Goal: Transaction & Acquisition: Purchase product/service

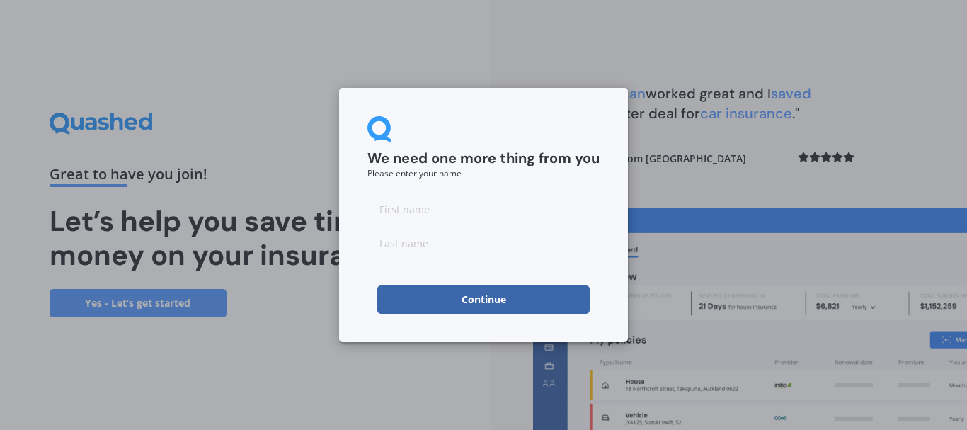
click at [549, 210] on input at bounding box center [483, 209] width 232 height 28
type input "f"
type input "c"
click at [551, 309] on button "Continue" at bounding box center [483, 299] width 212 height 28
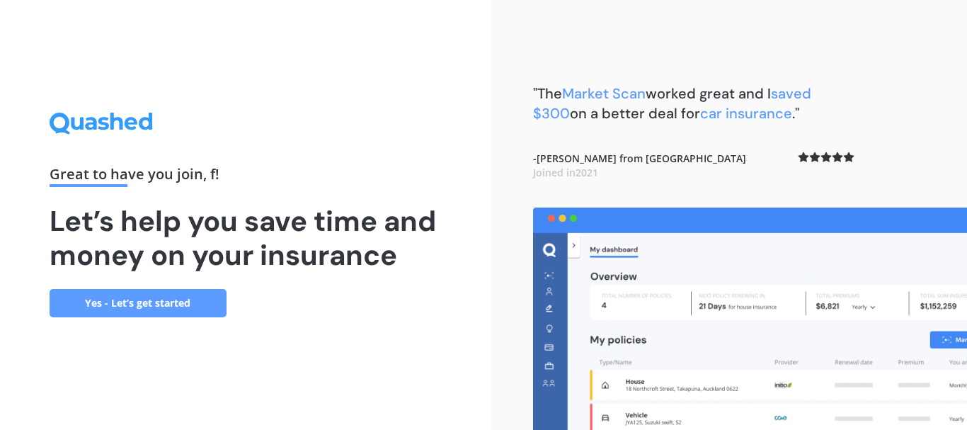
click at [134, 312] on link "Yes - Let’s get started" at bounding box center [138, 303] width 177 height 28
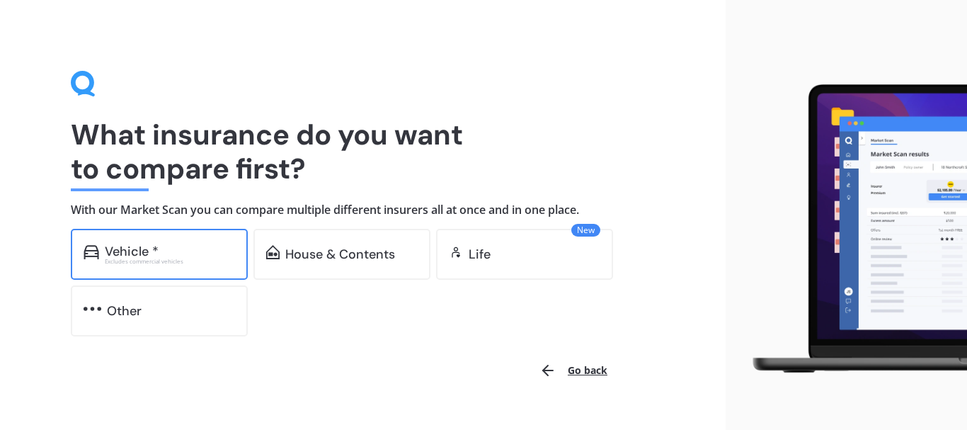
click at [202, 255] on div "Vehicle *" at bounding box center [170, 251] width 130 height 14
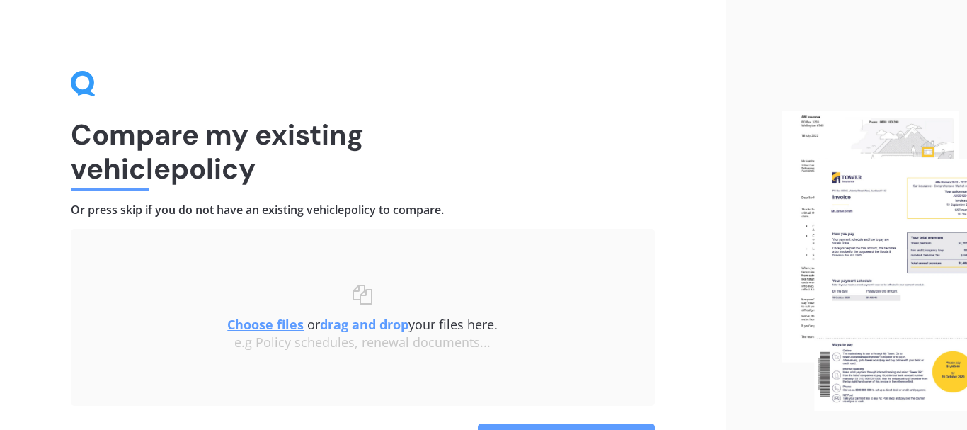
scroll to position [91, 0]
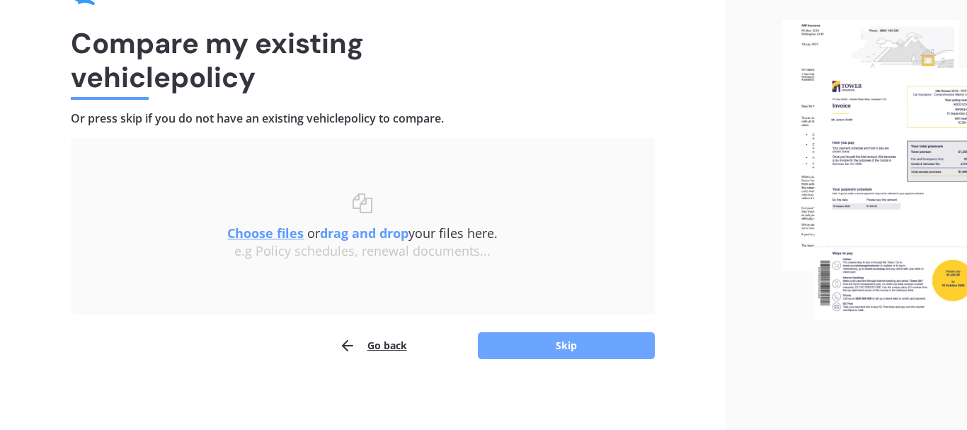
click at [586, 353] on button "Skip" at bounding box center [566, 345] width 177 height 27
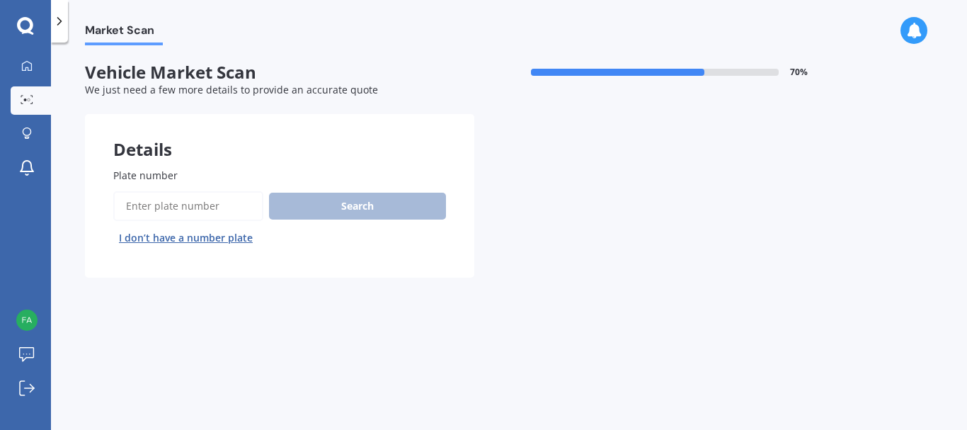
click at [187, 206] on input "Plate number" at bounding box center [188, 206] width 150 height 30
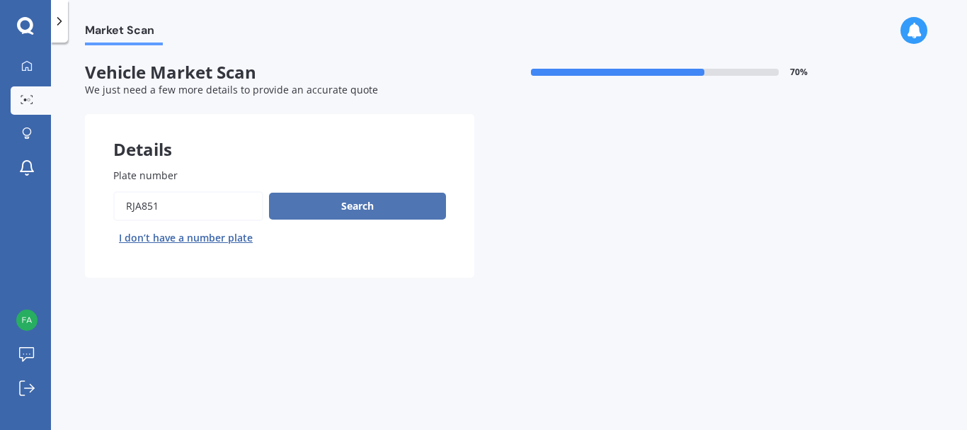
type input "rja851"
click at [350, 208] on button "Search" at bounding box center [357, 206] width 177 height 27
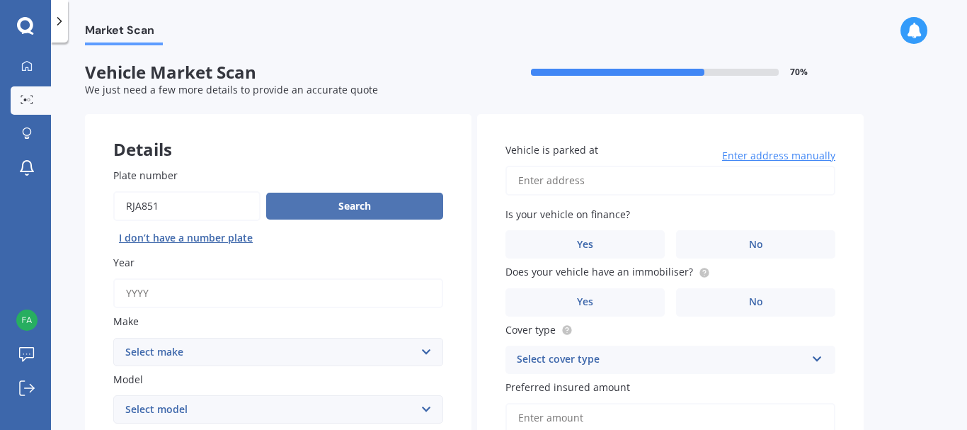
click at [350, 208] on button "Search" at bounding box center [354, 206] width 177 height 27
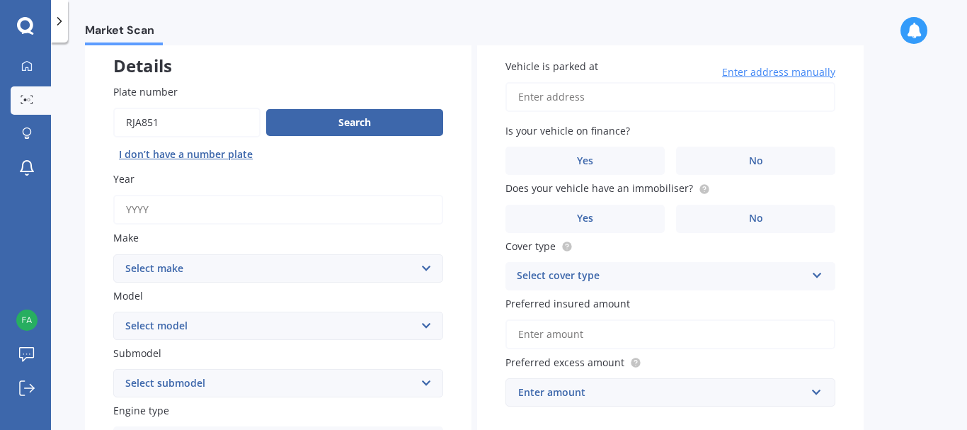
scroll to position [85, 0]
click at [370, 216] on input "Year" at bounding box center [278, 208] width 330 height 30
type input "2025"
click at [113, 253] on select "Select make AC ALFA ROMEO ASTON MARTIN AUDI AUSTIN BEDFORD Bentley BMW BYD CADI…" at bounding box center [278, 267] width 330 height 28
select select "SUZUKI"
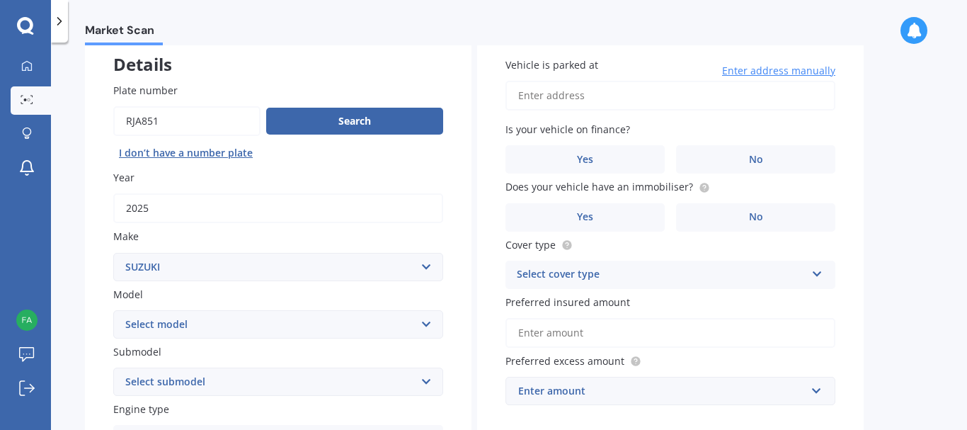
click at [113, 310] on select "Select model Aerio Alto APV Van Baleno Cappuccino Carry Truck Carry van Celerio…" at bounding box center [278, 324] width 330 height 28
select select "JIMNY 4WD"
click option "Jimny 4WD" at bounding box center [0, 0] width 0 height 0
click at [113, 367] on select "Select submodel (All Others) JX 1.3 Sierra 1.3 Sierra 1.5" at bounding box center [278, 381] width 330 height 28
select select "SIERRA 1.5"
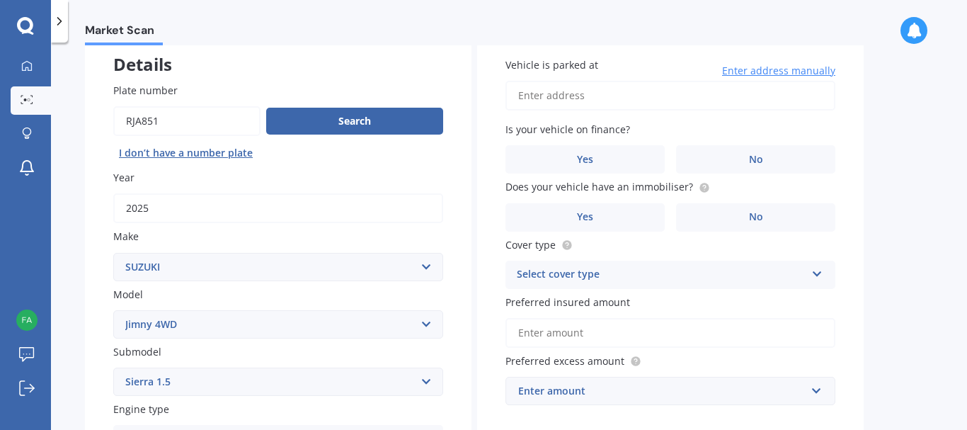
click option "Sierra 1.5" at bounding box center [0, 0] width 0 height 0
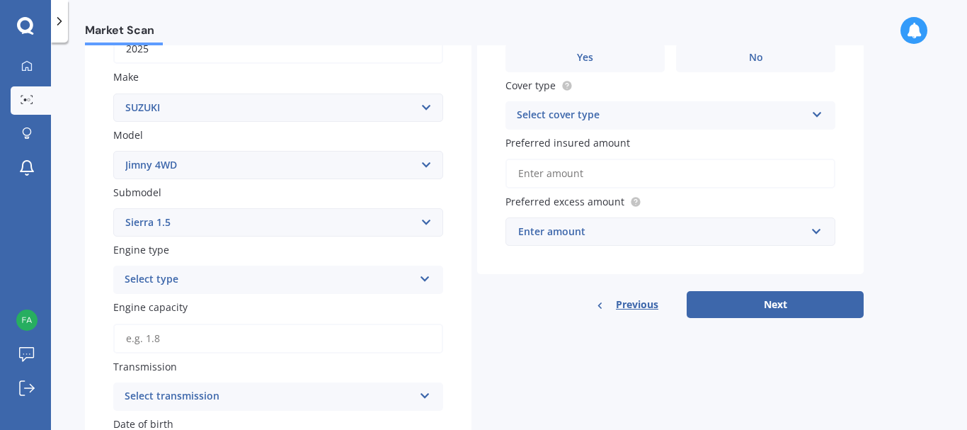
scroll to position [246, 0]
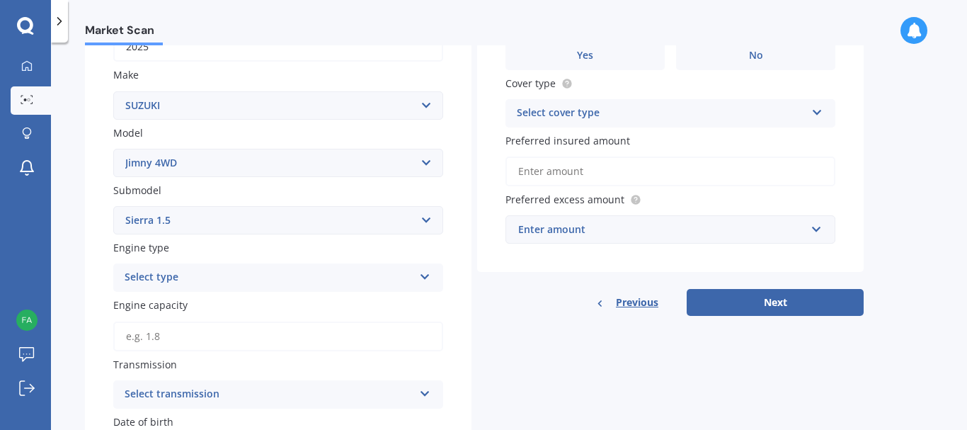
click at [206, 283] on div "Select type" at bounding box center [269, 277] width 289 height 17
click at [200, 299] on div "Petrol" at bounding box center [278, 304] width 329 height 25
click at [194, 343] on input "Engine capacity" at bounding box center [278, 336] width 330 height 30
type input "1.5"
click at [217, 394] on div "Select transmission" at bounding box center [269, 394] width 289 height 17
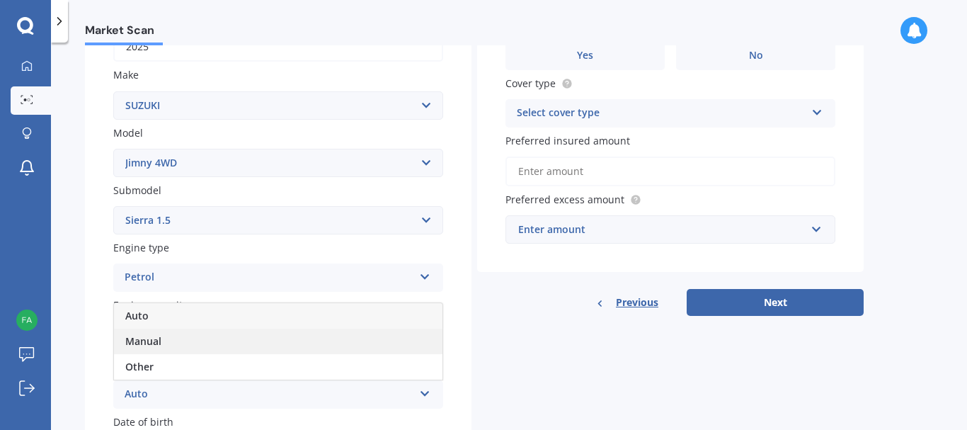
click at [178, 344] on div "Manual" at bounding box center [278, 341] width 329 height 25
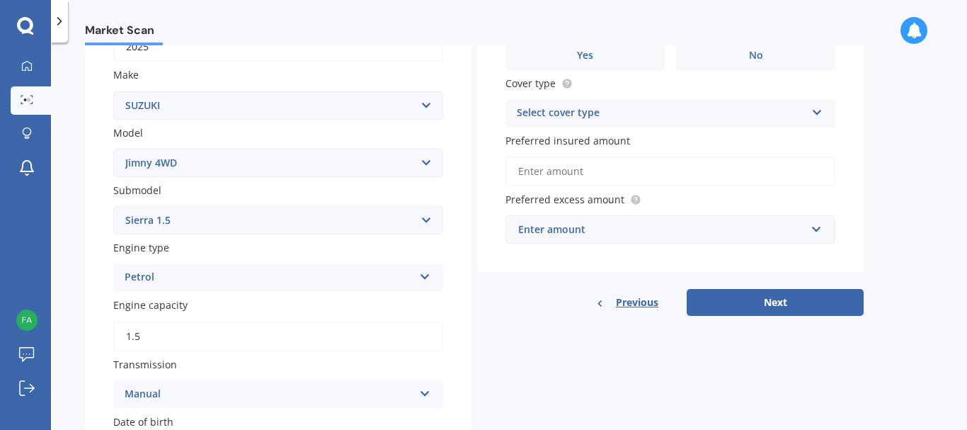
click at [88, 382] on div "Plate number Search I don’t have a number plate Year [DATE] Make Select make AC…" at bounding box center [278, 308] width 387 height 831
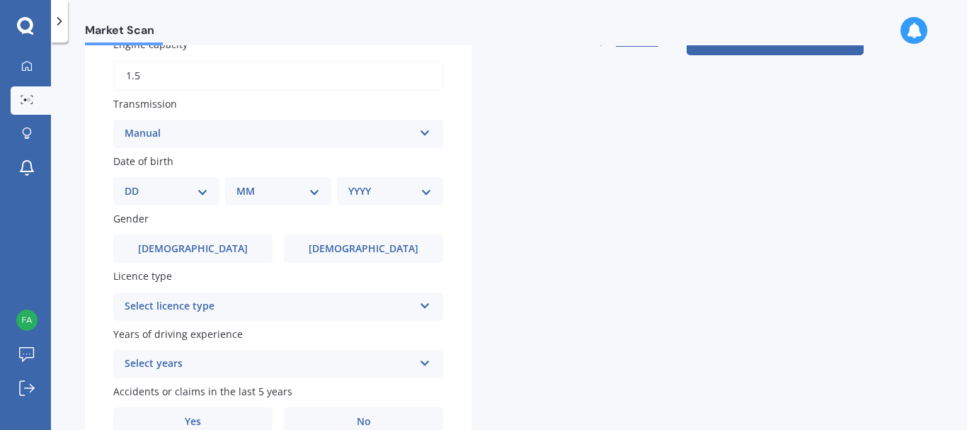
scroll to position [529, 0]
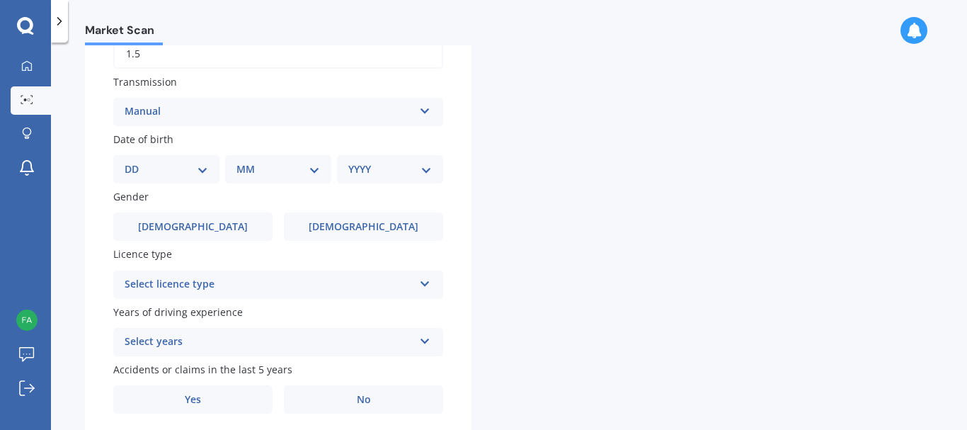
click at [210, 174] on div "DD 01 02 03 04 05 06 07 08 09 10 11 12 13 14 15 16 17 18 19 20 21 22 23 24 25 2…" at bounding box center [166, 169] width 106 height 28
click at [175, 164] on div "DD 01 02 03 04 05 06 07 08 09 10 11 12 13 14 15 16 17 18 19 20 21 22 23 24 25 2…" at bounding box center [166, 169] width 106 height 28
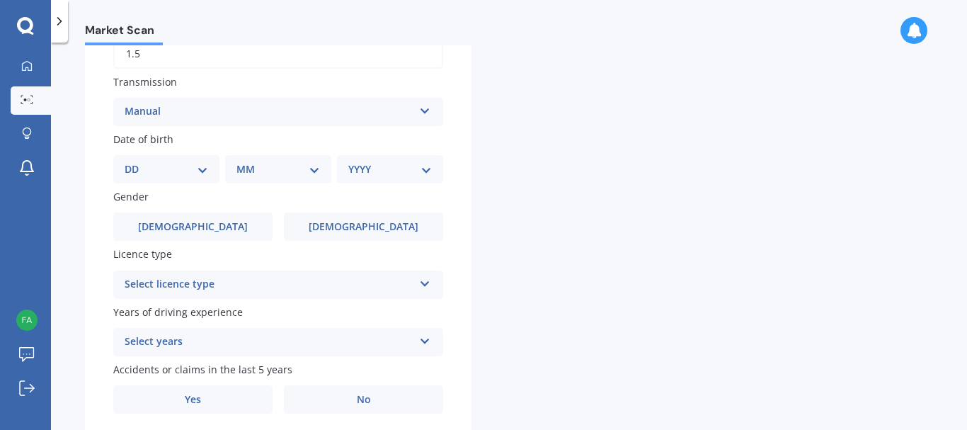
click at [125, 161] on select "DD 01 02 03 04 05 06 07 08 09 10 11 12 13 14 15 16 17 18 19 20 21 22 23 24 25 2…" at bounding box center [167, 169] width 84 height 16
select select "11"
click option "11" at bounding box center [0, 0] width 0 height 0
click at [242, 161] on select "MM 01 02 03 04 05 06 07 08 09 10 11 12" at bounding box center [281, 169] width 78 height 16
select select "05"
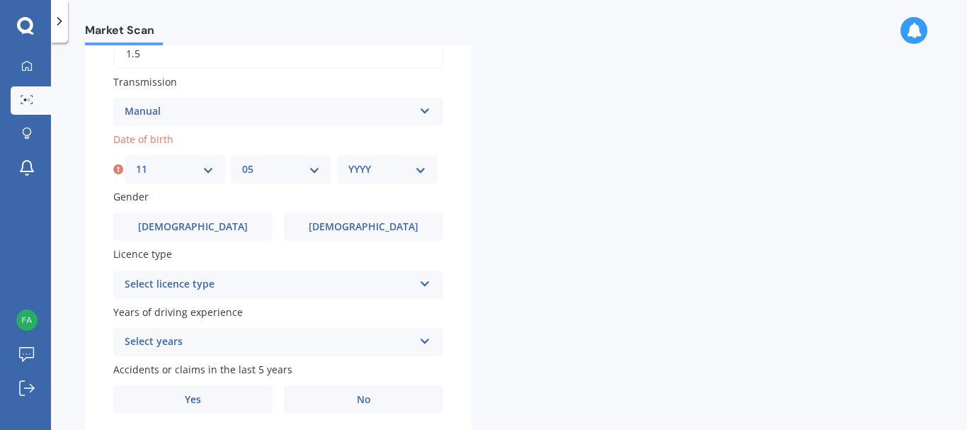
click option "05" at bounding box center [0, 0] width 0 height 0
click at [348, 161] on select "YYYY 2025 2024 2023 2022 2021 2020 2019 2018 2017 2016 2015 2014 2013 2012 2011…" at bounding box center [387, 169] width 78 height 16
click option "1992" at bounding box center [0, 0] width 0 height 0
click at [348, 161] on select "YYYY 2025 2024 2023 2022 2021 2020 2019 2018 2017 2016 2015 2014 2013 2012 2011…" at bounding box center [390, 169] width 84 height 16
select select "1995"
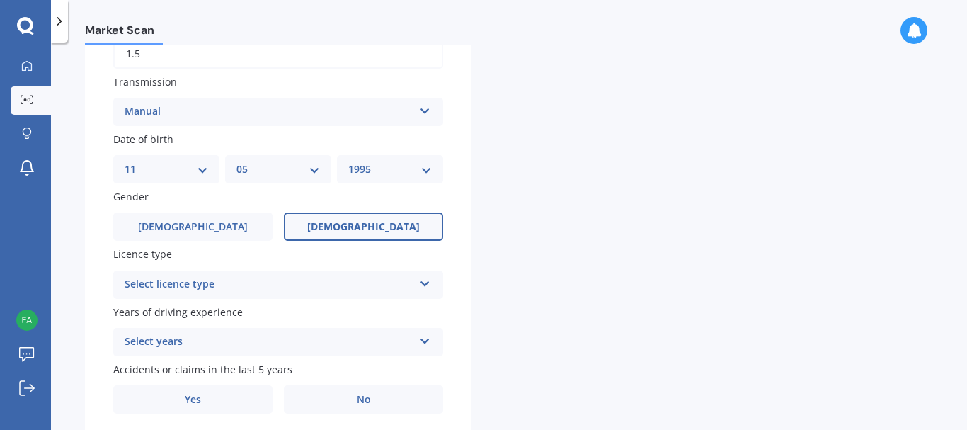
click at [341, 234] on label "[DEMOGRAPHIC_DATA]" at bounding box center [363, 226] width 159 height 28
click at [0, 0] on input "[DEMOGRAPHIC_DATA]" at bounding box center [0, 0] width 0 height 0
click at [375, 276] on div "Select licence type NZ Full NZ Restricted NZ Learners [GEOGRAPHIC_DATA] [GEOGRA…" at bounding box center [278, 284] width 330 height 28
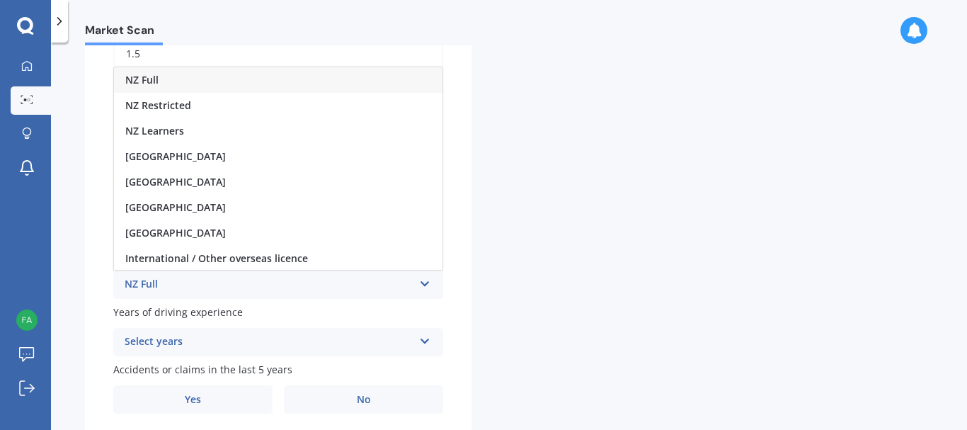
click at [169, 91] on div "NZ Full" at bounding box center [278, 79] width 329 height 25
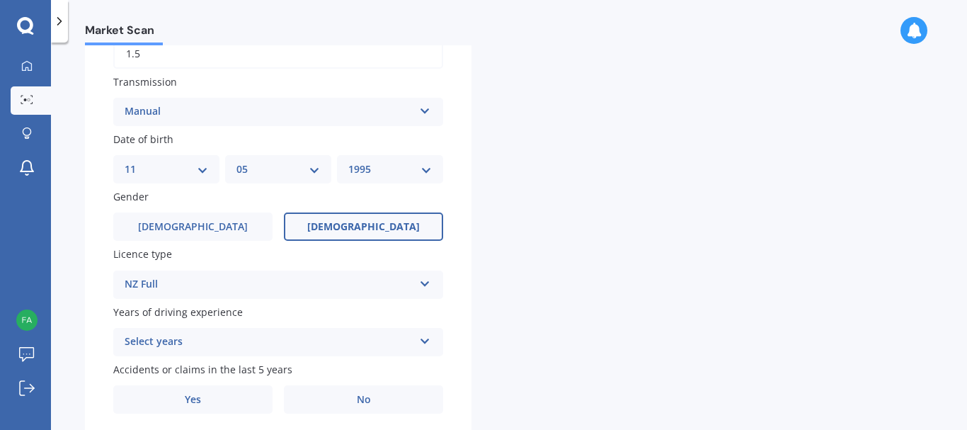
click at [253, 338] on div "Select years" at bounding box center [269, 341] width 289 height 17
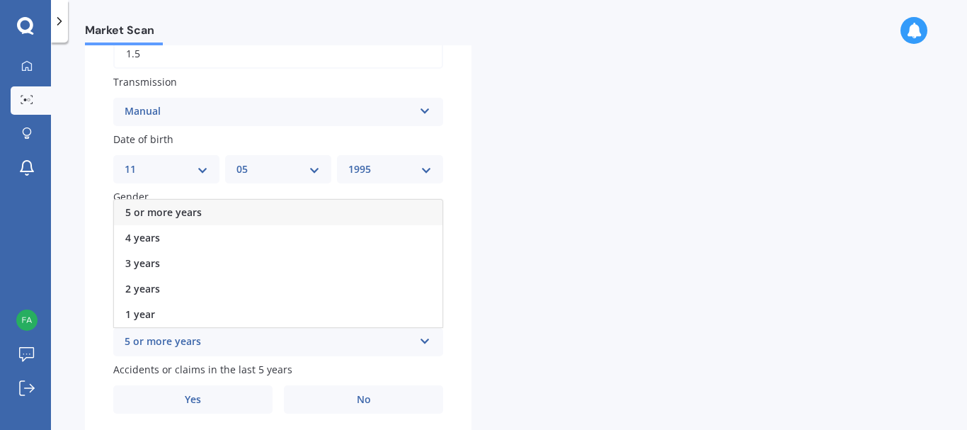
click at [206, 207] on div "5 or more years" at bounding box center [278, 212] width 329 height 25
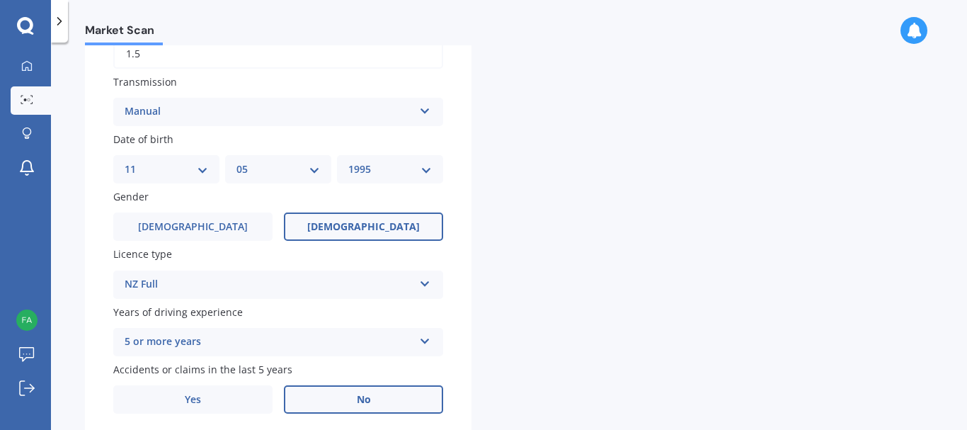
click at [384, 395] on label "No" at bounding box center [363, 399] width 159 height 28
click at [0, 0] on input "No" at bounding box center [0, 0] width 0 height 0
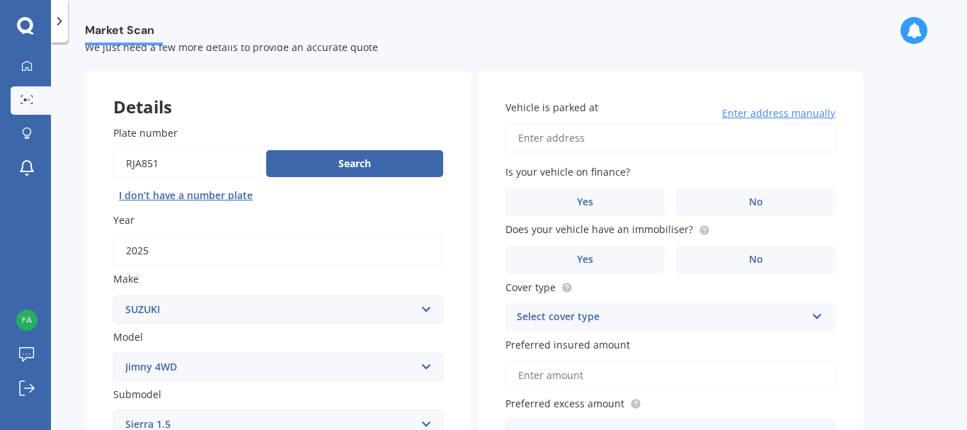
scroll to position [41, 0]
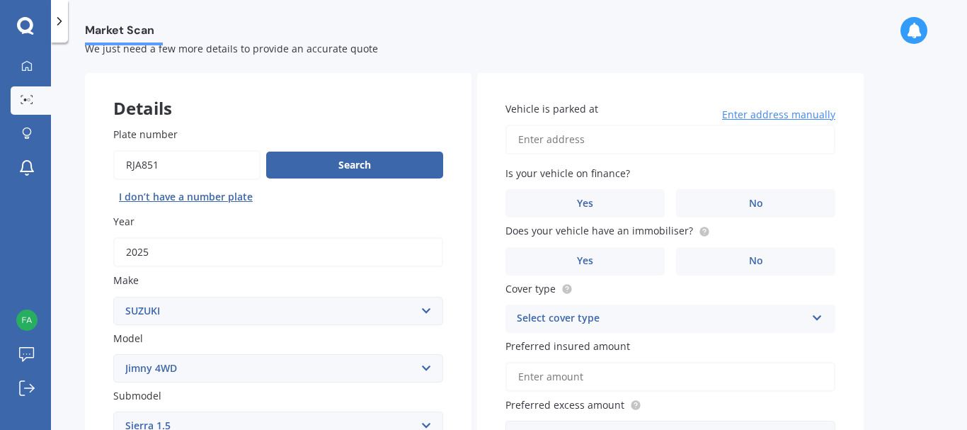
click at [709, 139] on input "Vehicle is parked at" at bounding box center [671, 140] width 330 height 30
type input "[STREET_ADDRESS]"
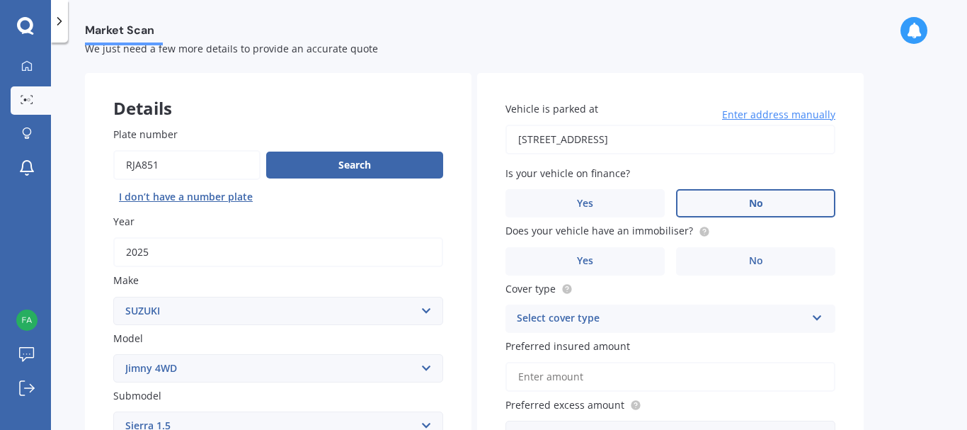
click at [749, 208] on span "No" at bounding box center [756, 204] width 14 height 12
click at [0, 0] on input "No" at bounding box center [0, 0] width 0 height 0
click at [775, 259] on label "No" at bounding box center [755, 261] width 159 height 28
click at [0, 0] on input "No" at bounding box center [0, 0] width 0 height 0
click at [792, 329] on div "Select cover type Comprehensive Third Party, Fire & Theft Third Party" at bounding box center [671, 318] width 330 height 28
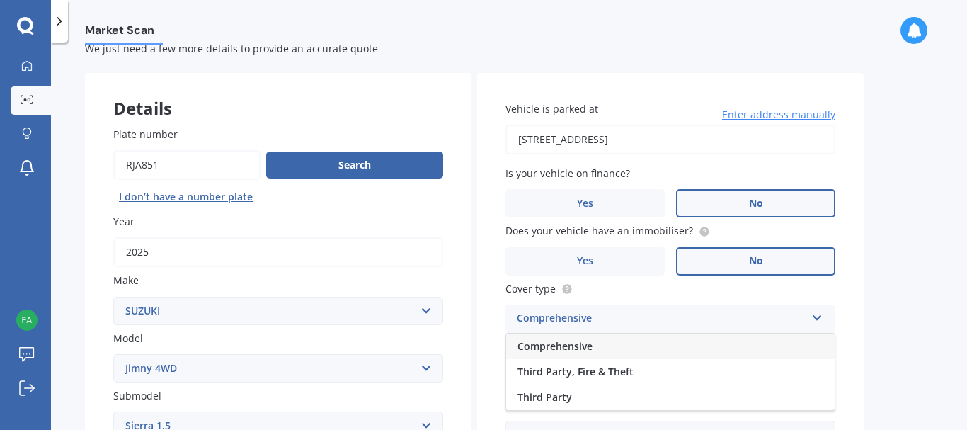
click at [777, 350] on div "Comprehensive" at bounding box center [670, 345] width 329 height 25
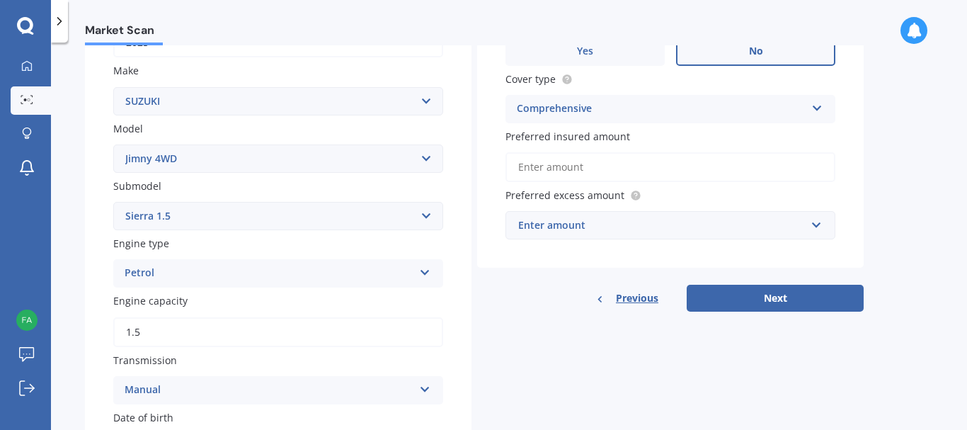
scroll to position [254, 0]
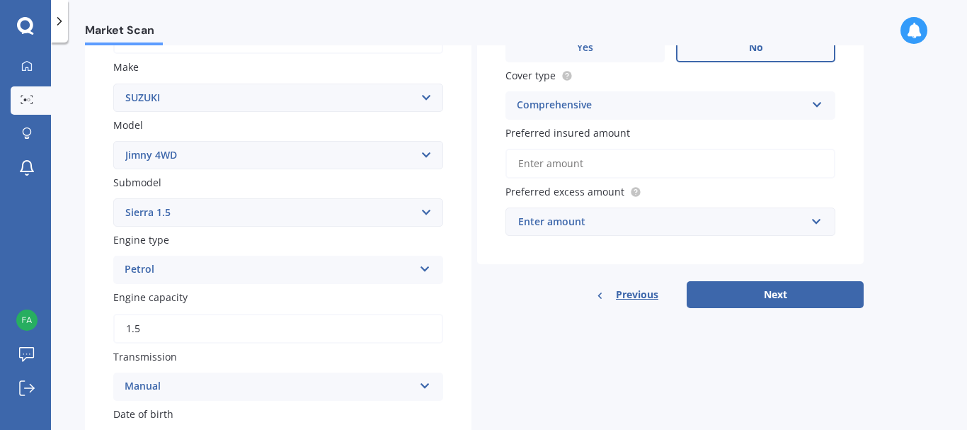
click at [676, 165] on input "Preferred insured amount" at bounding box center [671, 164] width 330 height 30
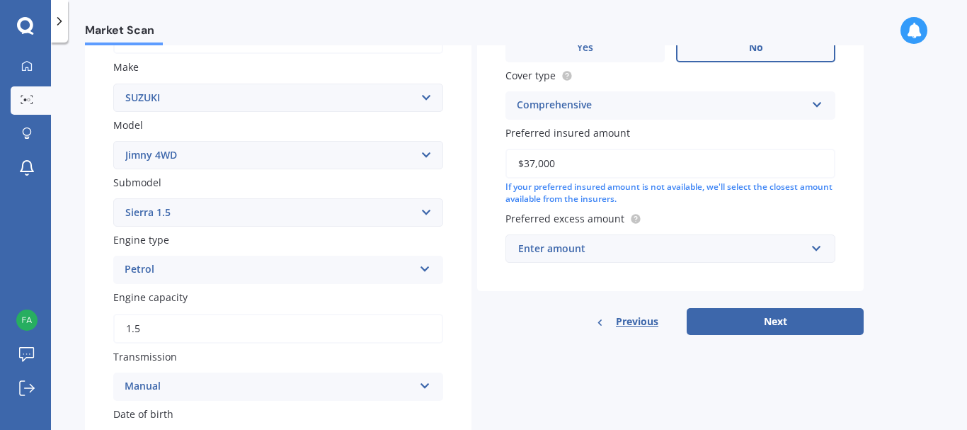
click at [533, 168] on input "$37,000" at bounding box center [671, 164] width 330 height 30
type input "$36,000"
click at [620, 248] on div "Enter amount" at bounding box center [661, 249] width 287 height 16
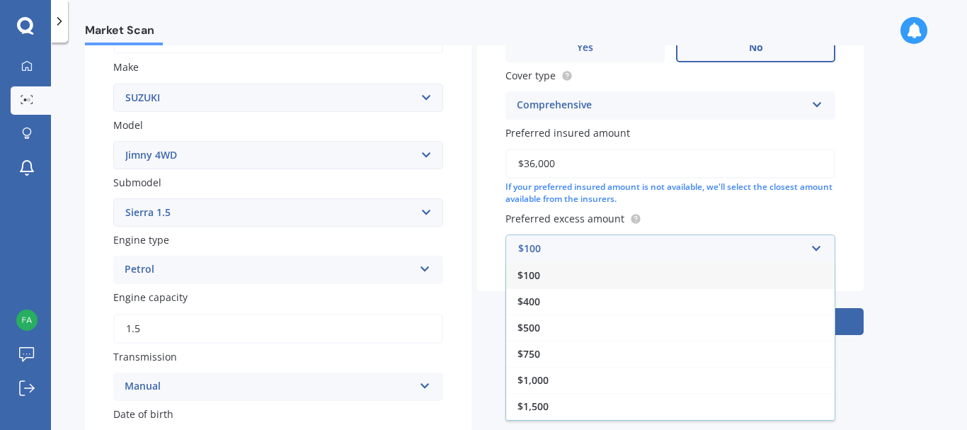
click at [611, 288] on div "$100" at bounding box center [670, 275] width 329 height 26
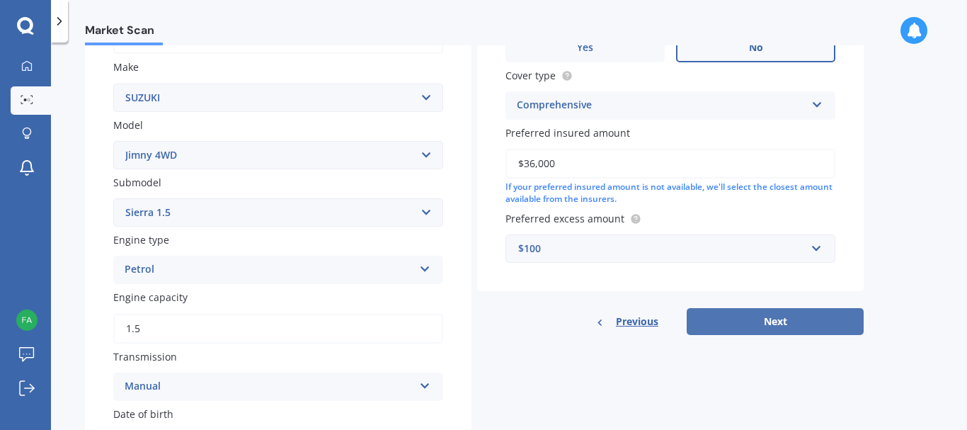
click at [750, 329] on button "Next" at bounding box center [775, 321] width 177 height 27
select select "11"
select select "05"
select select "1995"
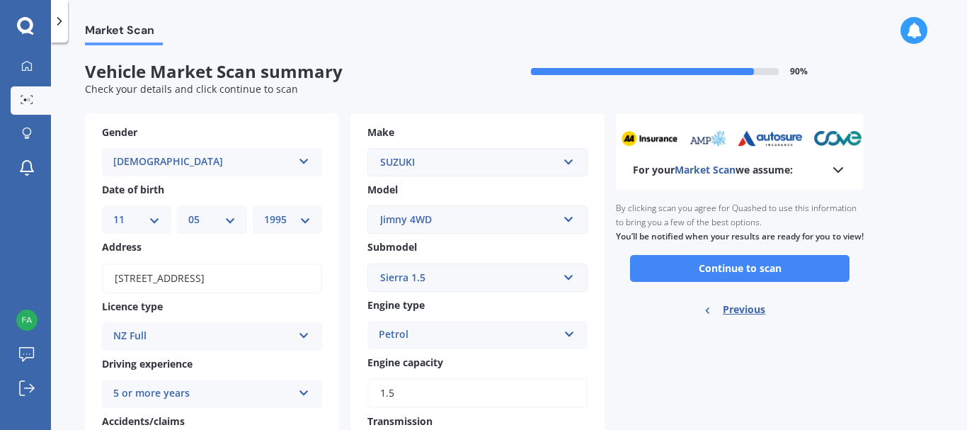
scroll to position [0, 0]
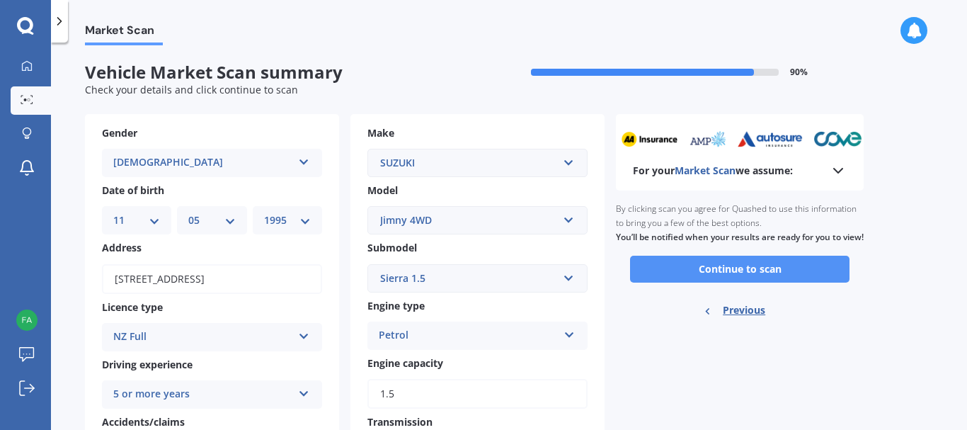
click at [775, 282] on button "Continue to scan" at bounding box center [739, 269] width 219 height 27
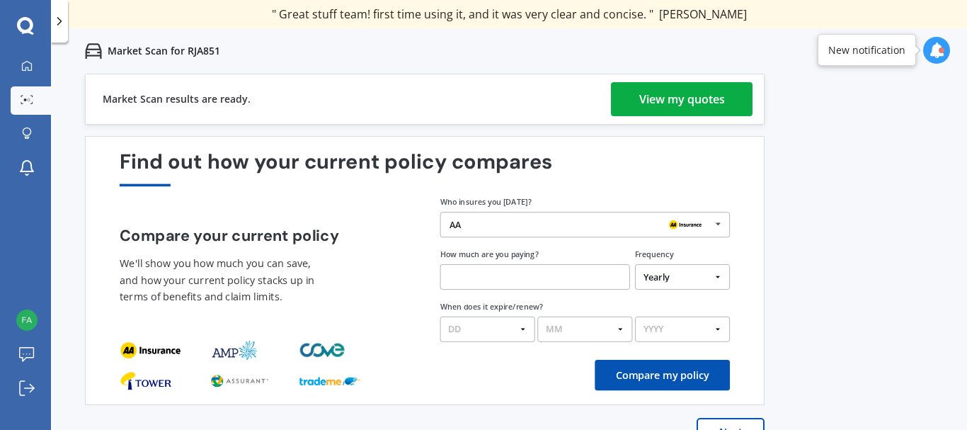
click at [701, 104] on div "View my quotes" at bounding box center [682, 99] width 86 height 34
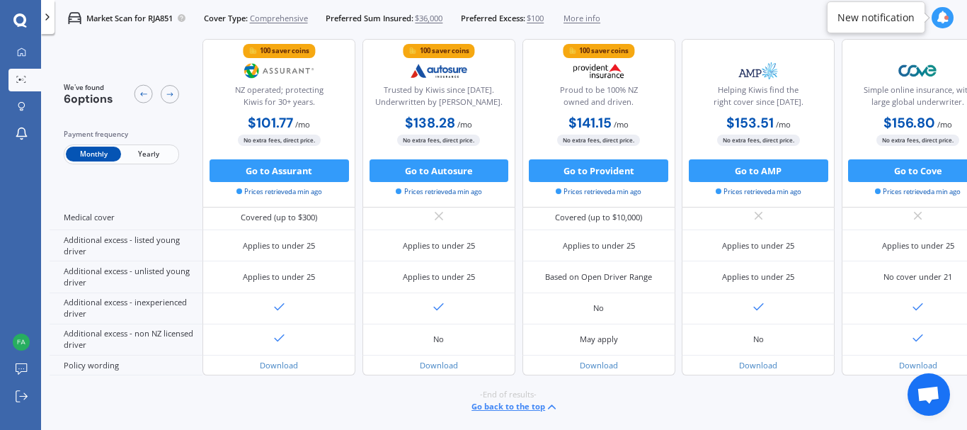
scroll to position [700, 0]
click at [530, 152] on div "No extra fees, direct price. Go to Provident Prices retrieved a min ago" at bounding box center [599, 166] width 153 height 62
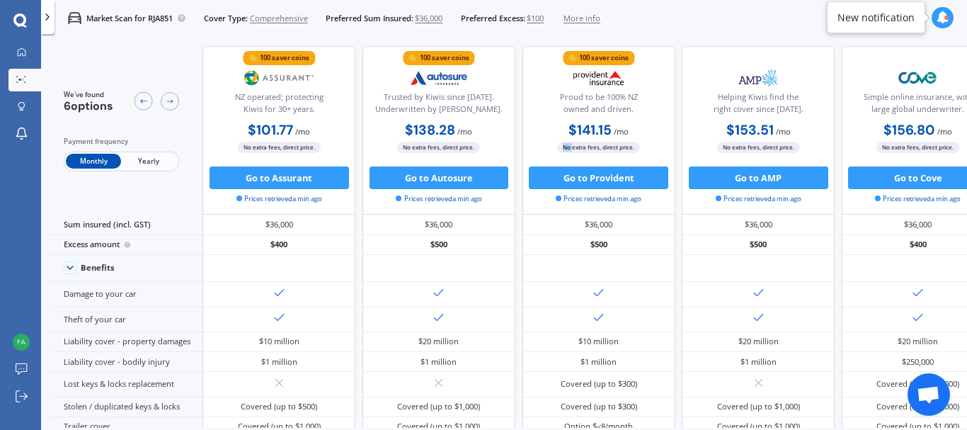
scroll to position [0, 0]
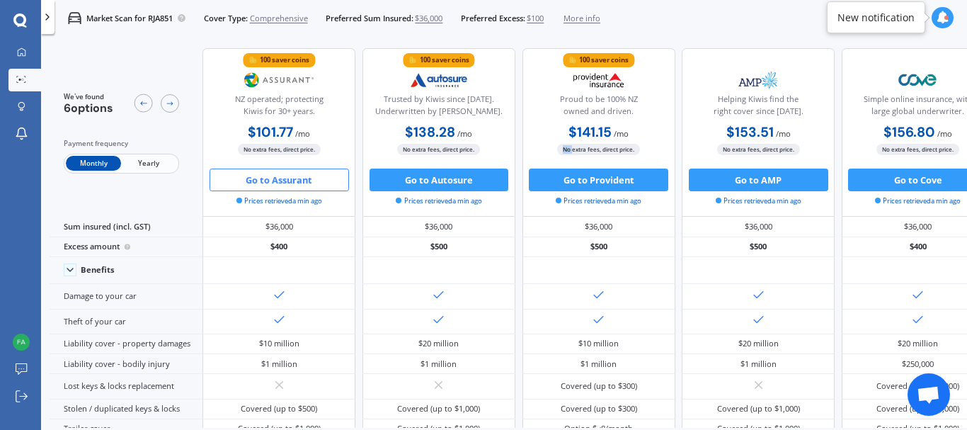
click at [285, 185] on button "Go to Assurant" at bounding box center [279, 180] width 139 height 23
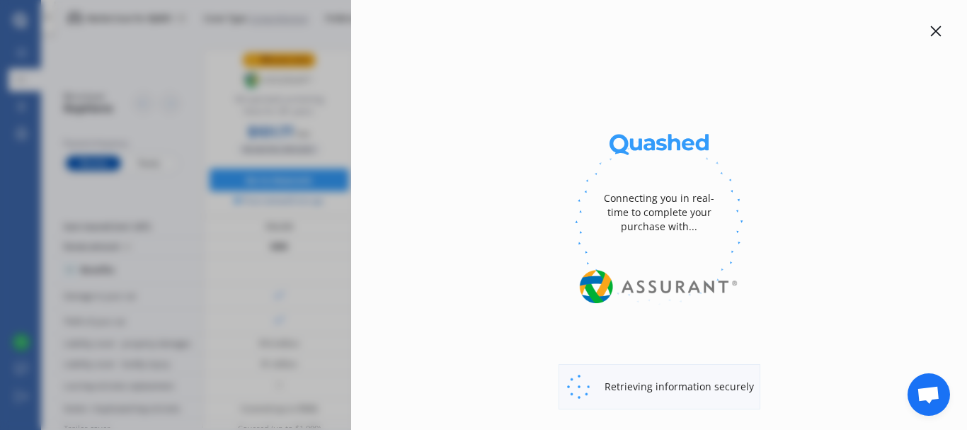
select select "Monthly"
select select "full"
select select "0"
select select "[GEOGRAPHIC_DATA]"
select select "SUZUKI"
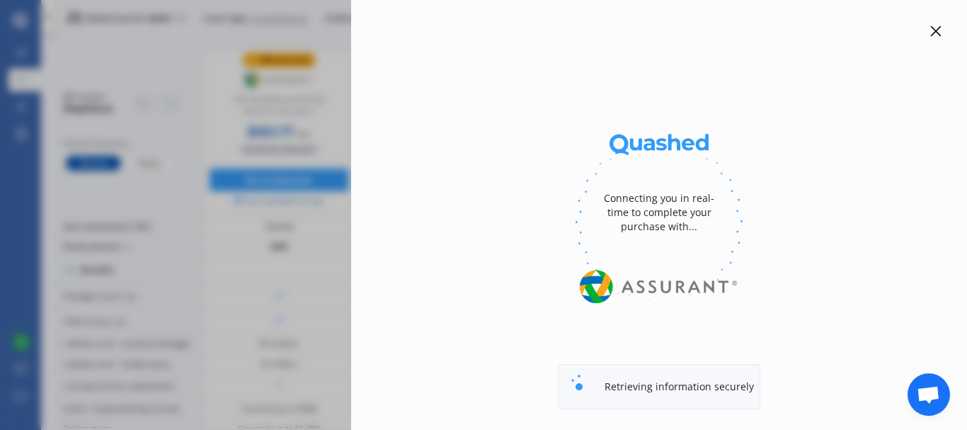
select select "SIERRA 1.5"
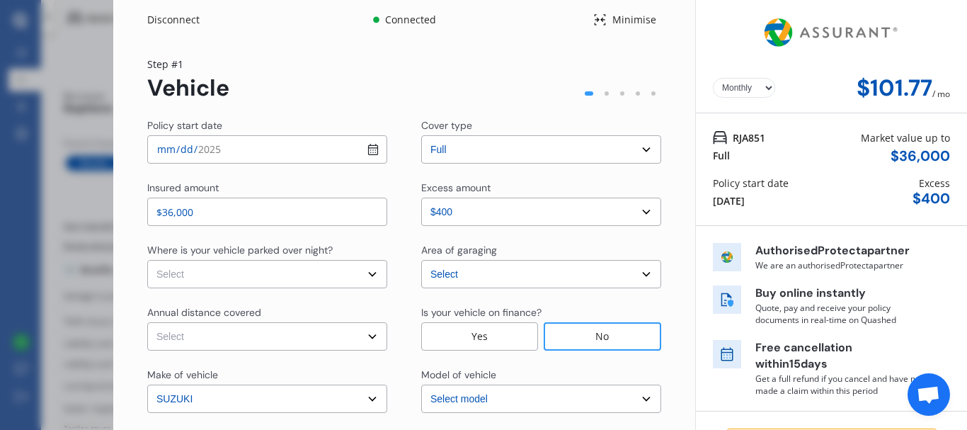
select select "JIMNY 4WD"
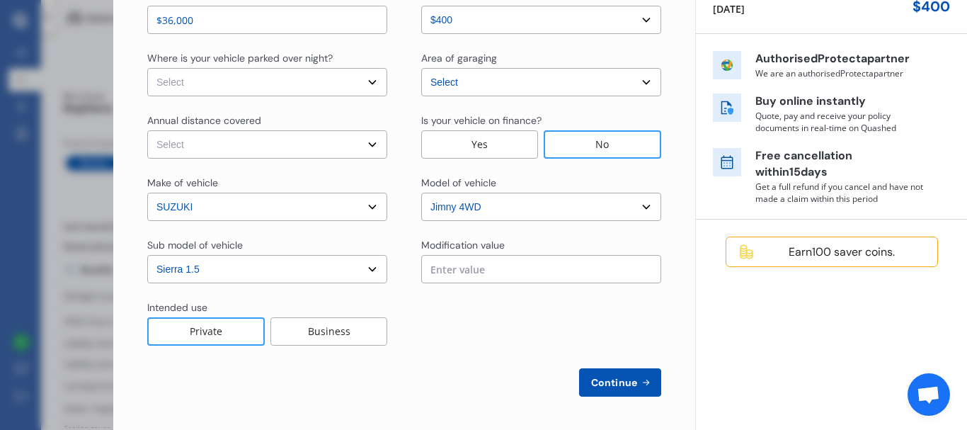
scroll to position [193, 0]
click at [645, 396] on div "Yearly Monthly $101.77 / mo Step # 1 Vehicle Policy start date [DATE] Cover typ…" at bounding box center [404, 138] width 582 height 583
click at [639, 375] on button "Continue" at bounding box center [620, 381] width 82 height 28
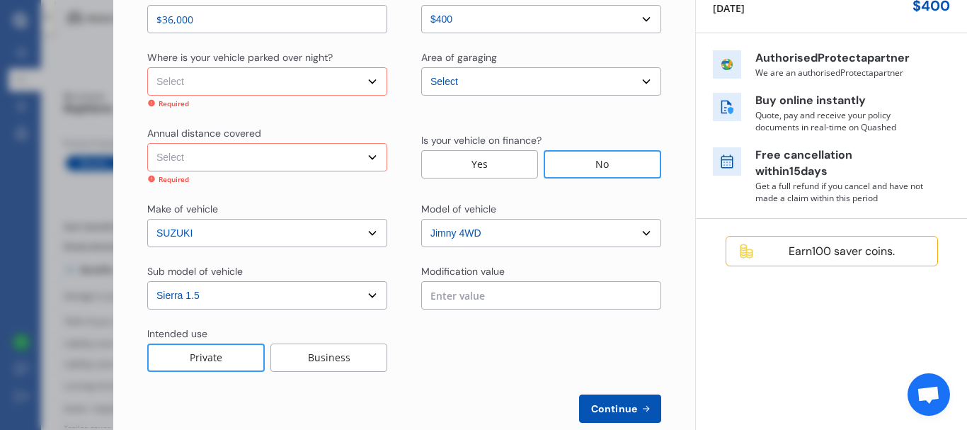
click at [147, 143] on select "Select Low (less than 15,000km per year) Average (15,000-30,000km per year) Hig…" at bounding box center [267, 157] width 240 height 28
select select "20000"
click option "Average (15,000-30,000km per year)" at bounding box center [0, 0] width 0 height 0
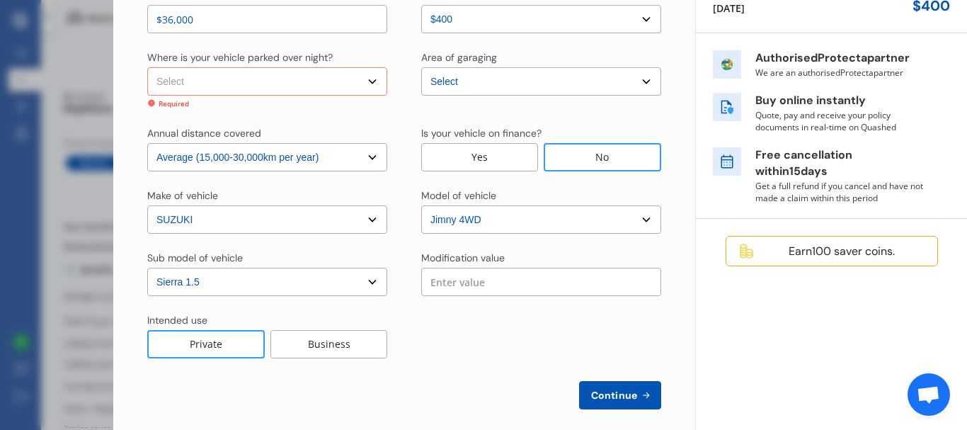
click at [147, 67] on select "Select In a garage On own property On street or road" at bounding box center [267, 81] width 240 height 28
select select "On own property"
click option "On own property" at bounding box center [0, 0] width 0 height 0
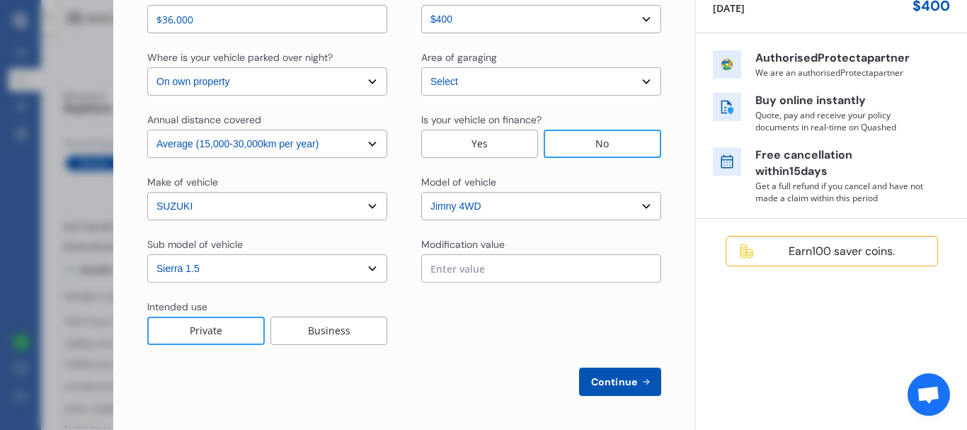
click at [632, 390] on button "Continue" at bounding box center [620, 381] width 82 height 28
select select "Miss"
select select "11"
select select "05"
select select "1995"
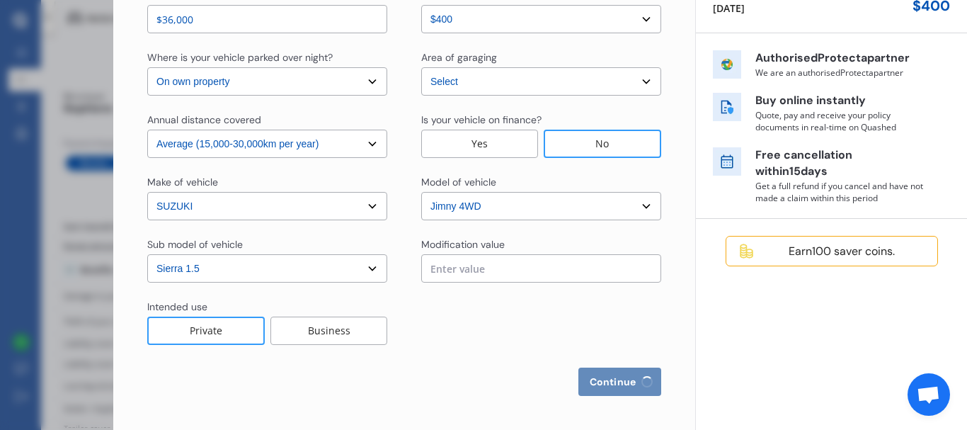
select select "full"
select select "more than 4 years"
select select "[GEOGRAPHIC_DATA]"
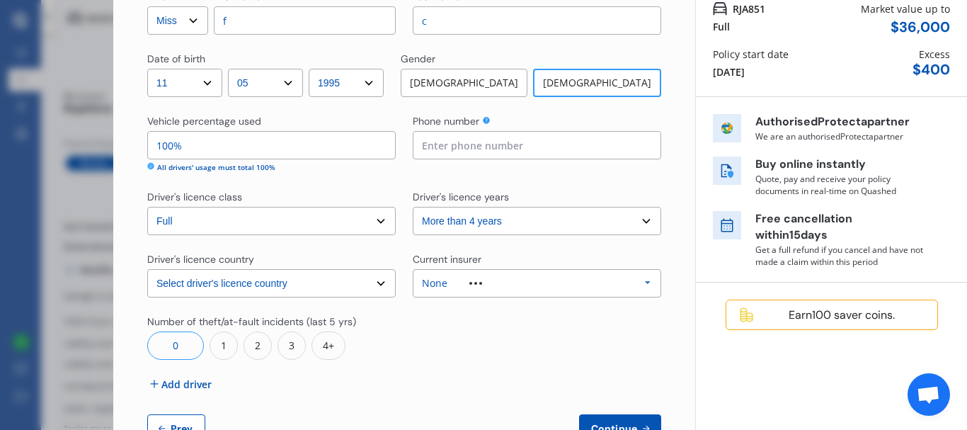
scroll to position [176, 0]
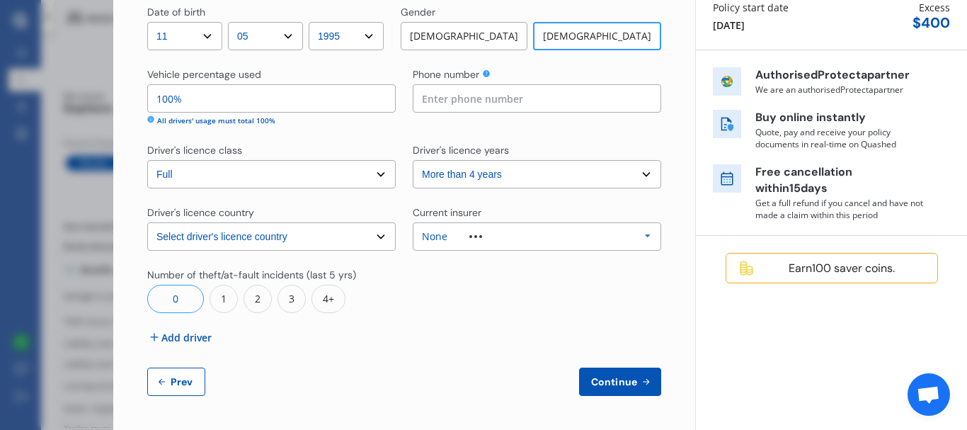
click at [626, 394] on button "Continue" at bounding box center [620, 381] width 82 height 28
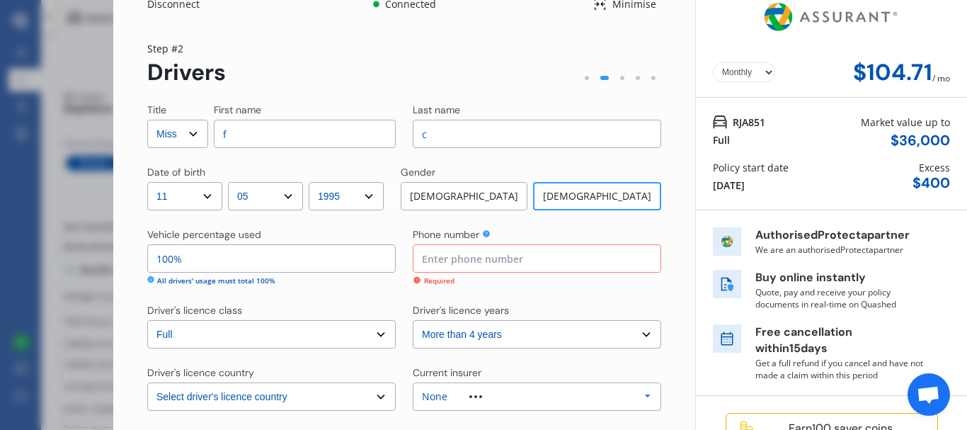
scroll to position [0, 0]
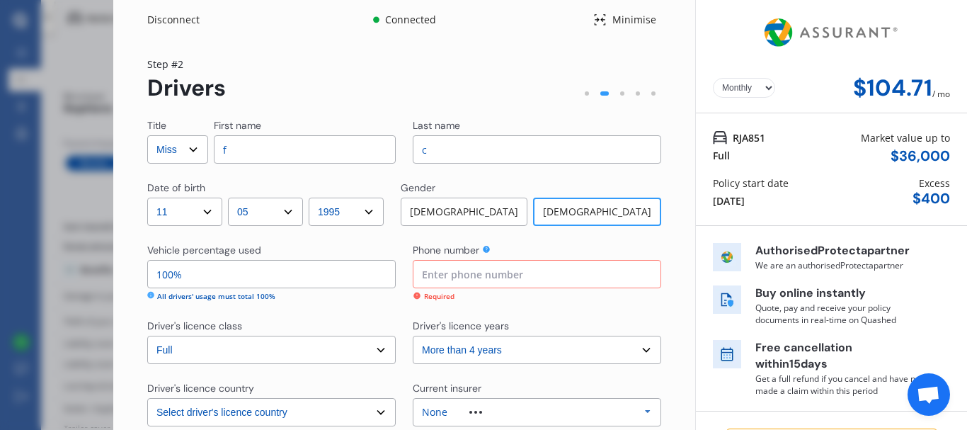
click at [21, 35] on div "Disconnect Connected Minimise Yearly Monthly $104.71 / mo Step # 2 Drivers Titl…" at bounding box center [483, 215] width 967 height 430
click at [93, 50] on div "Disconnect Connected Minimise Yearly Monthly $104.71 / mo Step # 2 Drivers Titl…" at bounding box center [483, 215] width 967 height 430
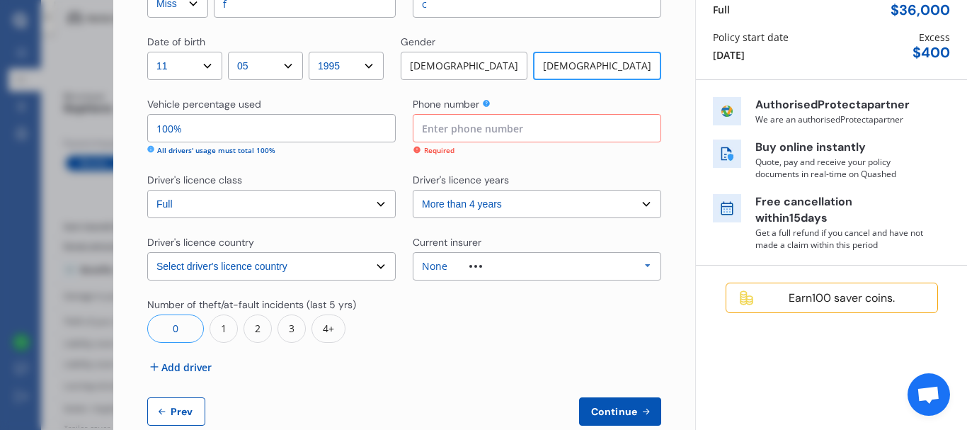
scroll to position [176, 0]
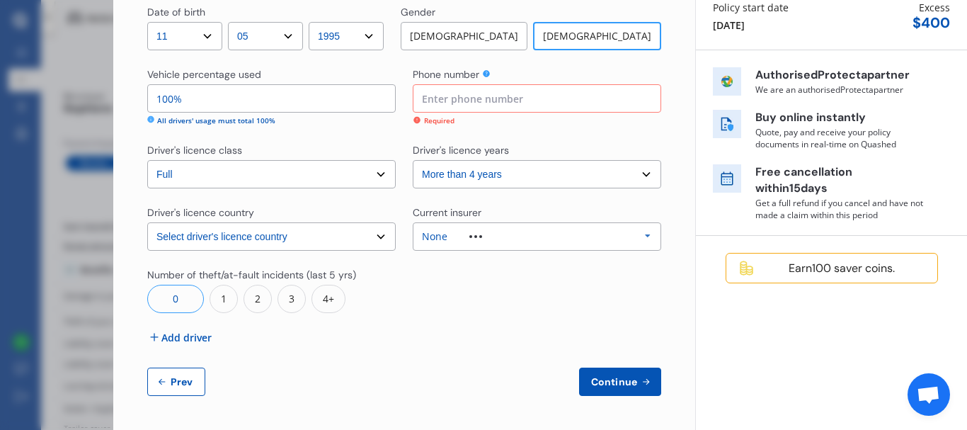
click at [171, 368] on button "Prev" at bounding box center [176, 381] width 58 height 28
select select "full"
select select "0"
select select "On own property"
select select "[GEOGRAPHIC_DATA]"
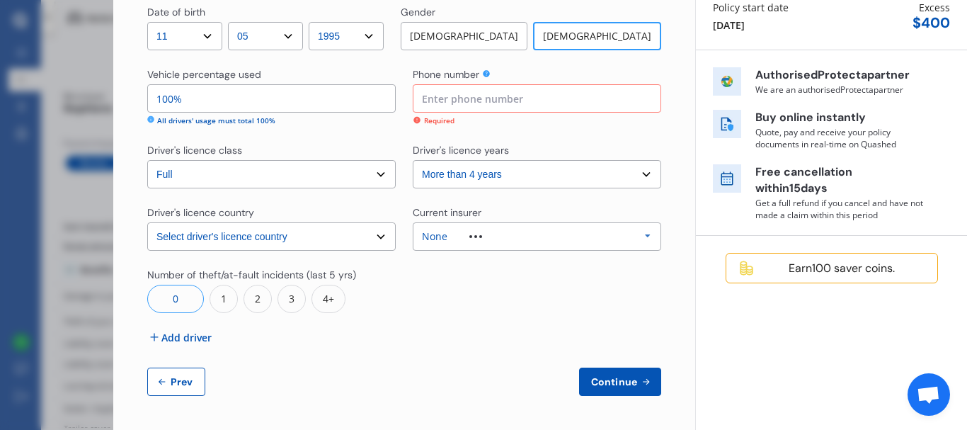
select select "20000"
select select "SUZUKI"
select select "JIMNY 4WD"
select select "SIERRA 1.5"
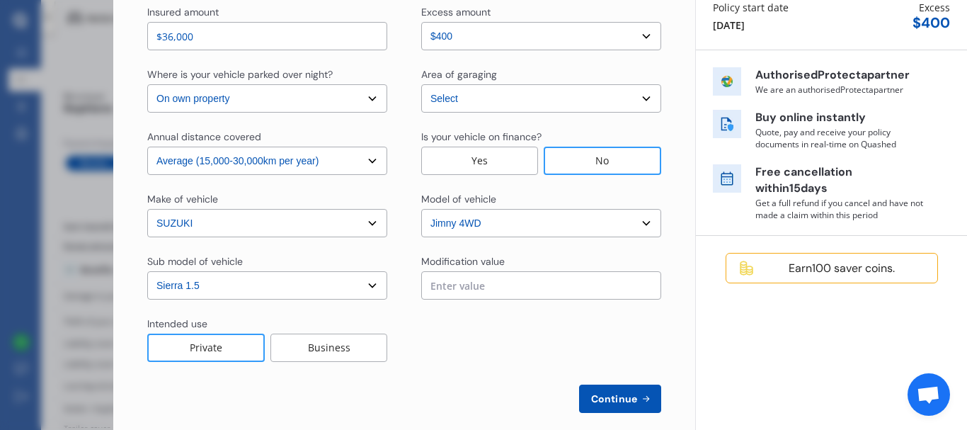
scroll to position [0, 0]
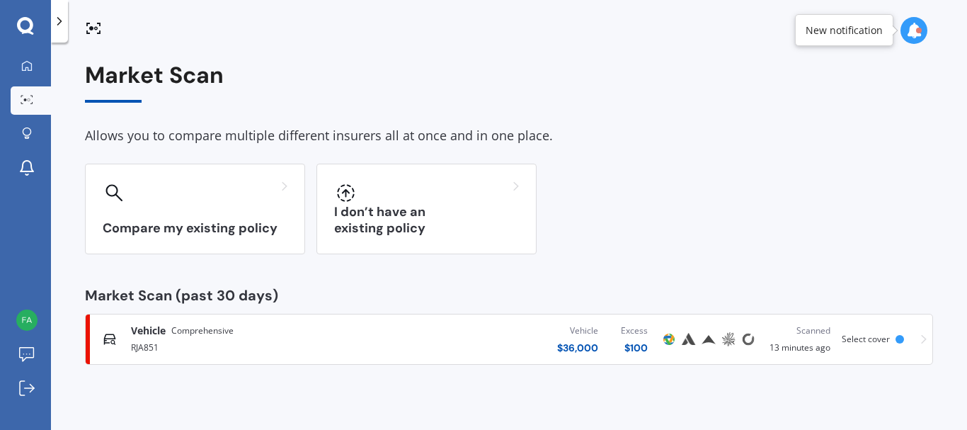
click at [661, 337] on img at bounding box center [669, 339] width 17 height 17
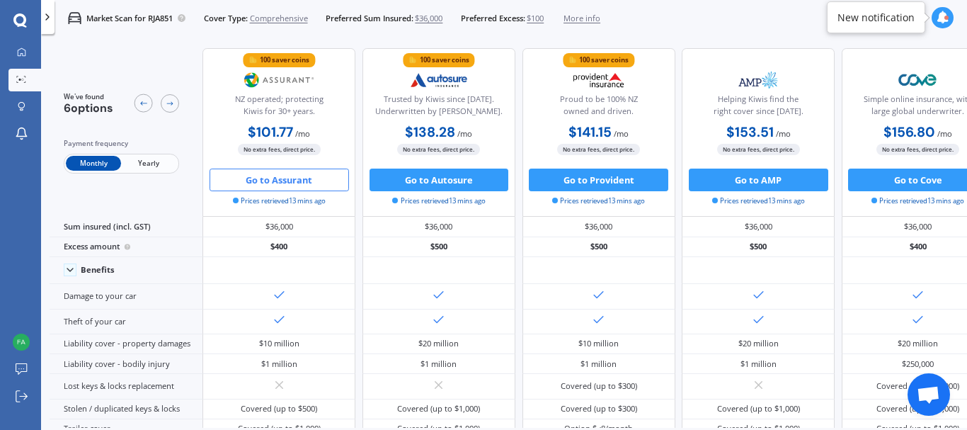
click at [265, 178] on button "Go to Assurant" at bounding box center [279, 180] width 139 height 23
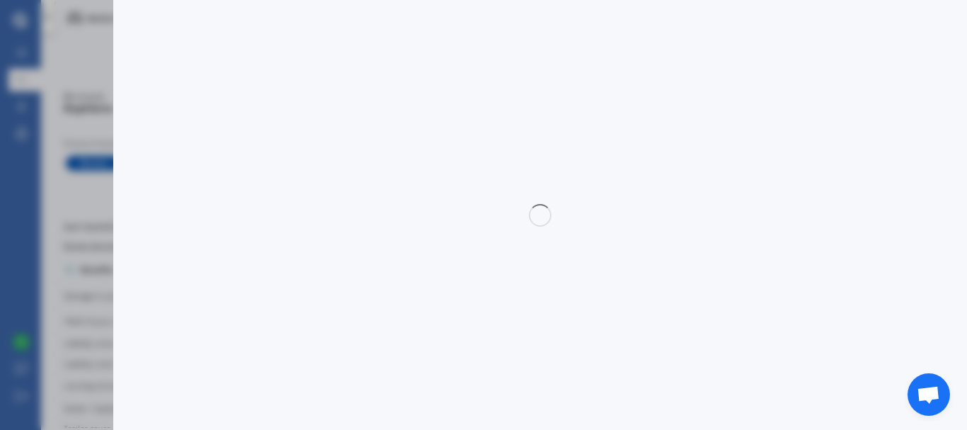
select select "full"
select select "0"
select select "On own property"
select select "[GEOGRAPHIC_DATA]"
select select "20000"
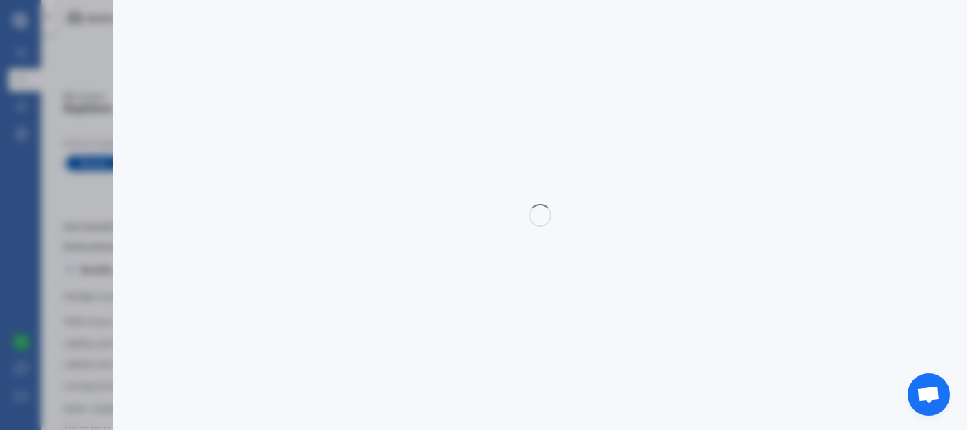
select select "SUZUKI"
select select "JIMNY 4WD"
select select "SIERRA 1.5"
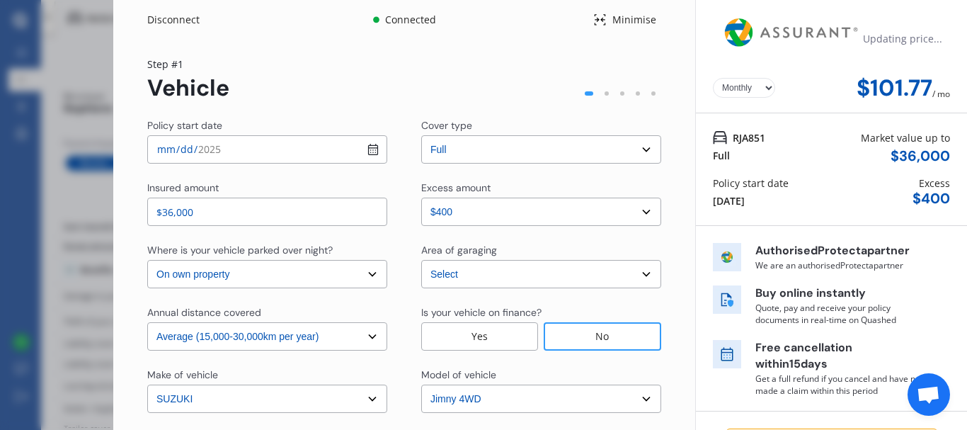
click at [780, 38] on img at bounding box center [792, 33] width 142 height 54
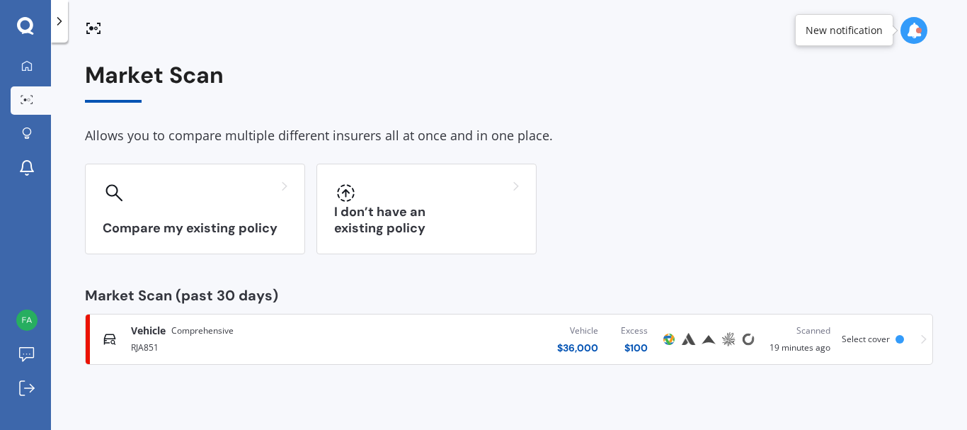
click at [770, 334] on div "Scanned" at bounding box center [800, 331] width 61 height 14
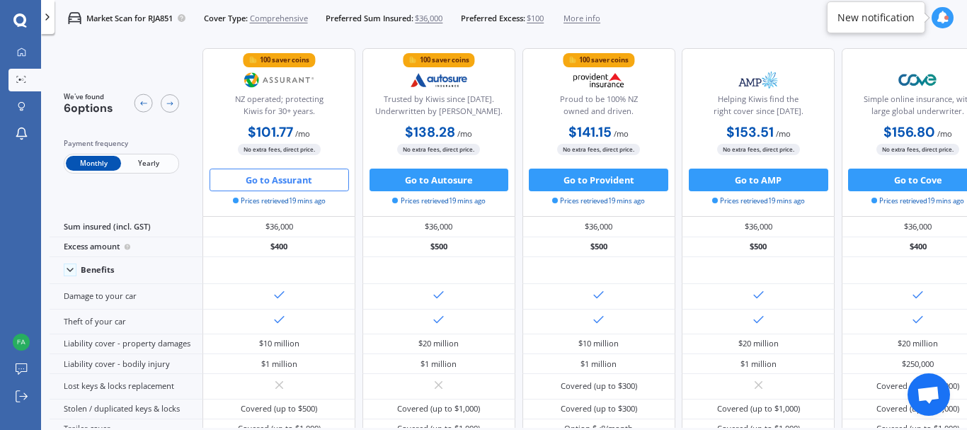
scroll to position [0, 229]
